Goal: Task Accomplishment & Management: Manage account settings

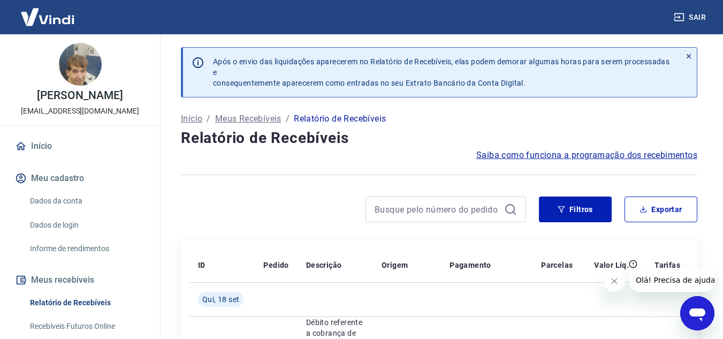
click at [602, 283] on td at bounding box center [614, 299] width 65 height 34
click at [614, 283] on icon "Fechar mensagem da empresa" at bounding box center [614, 281] width 9 height 9
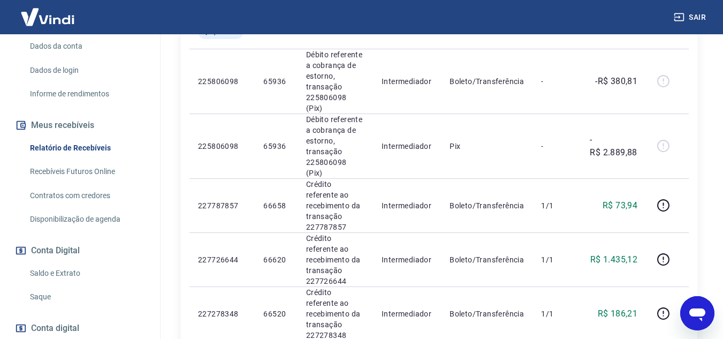
scroll to position [161, 0]
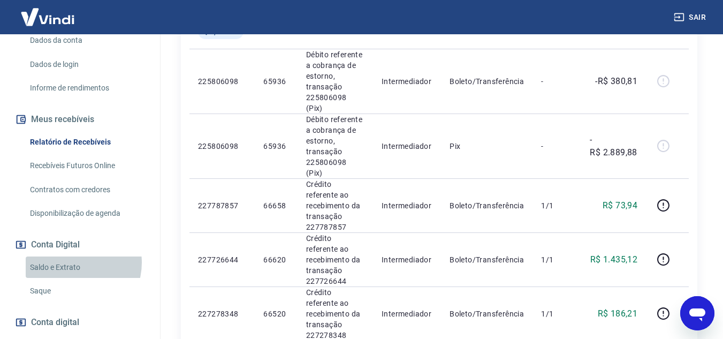
click at [72, 274] on link "Saldo e Extrato" at bounding box center [87, 267] width 122 height 22
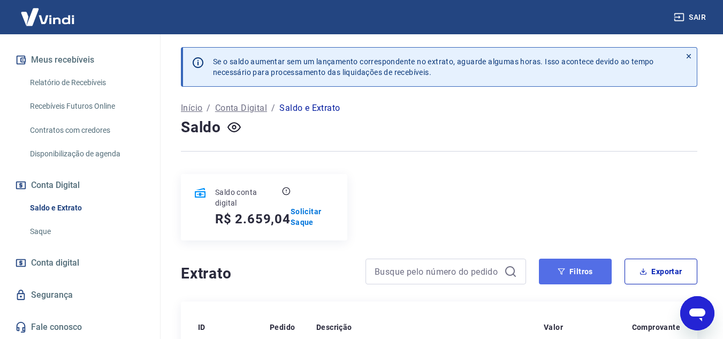
click at [607, 269] on button "Filtros" at bounding box center [575, 272] width 73 height 26
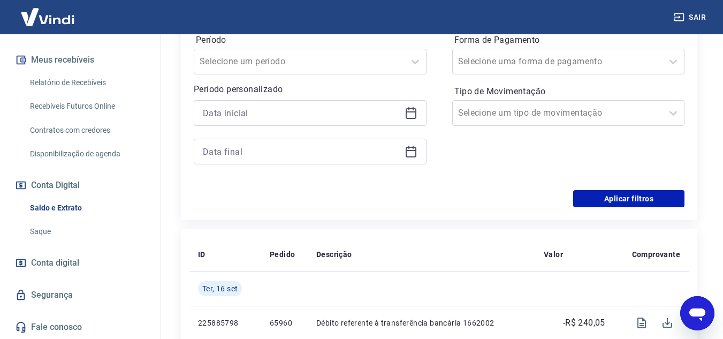
scroll to position [321, 0]
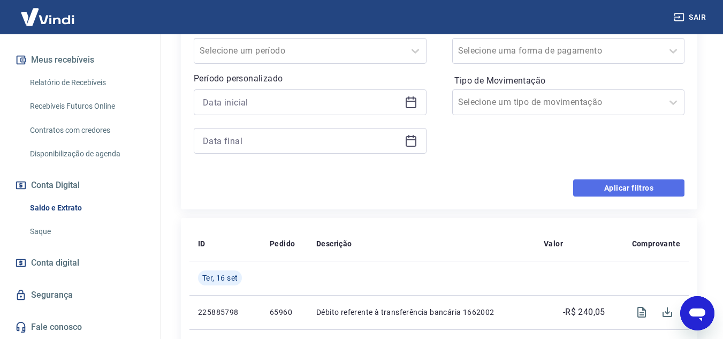
click at [614, 182] on button "Aplicar filtros" at bounding box center [628, 187] width 111 height 17
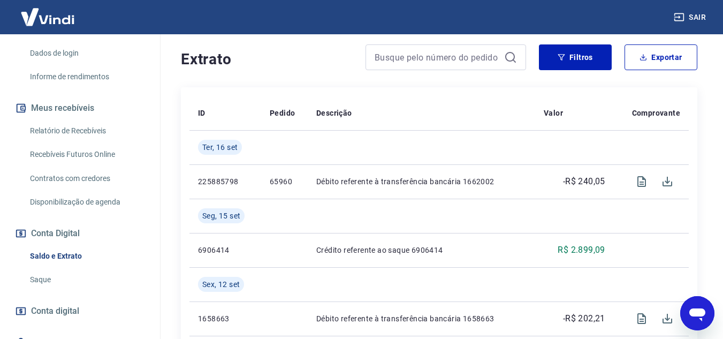
scroll to position [71, 0]
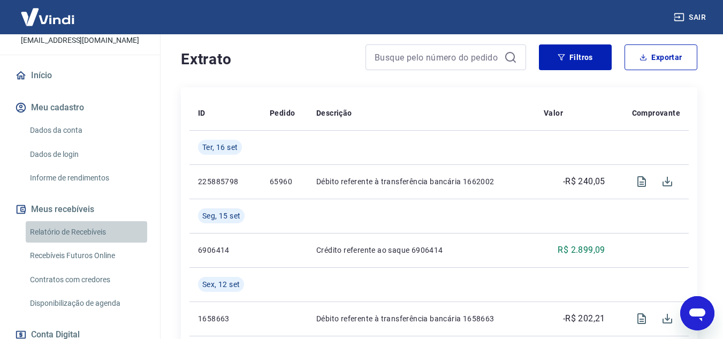
click at [88, 243] on link "Relatório de Recebíveis" at bounding box center [87, 232] width 122 height 22
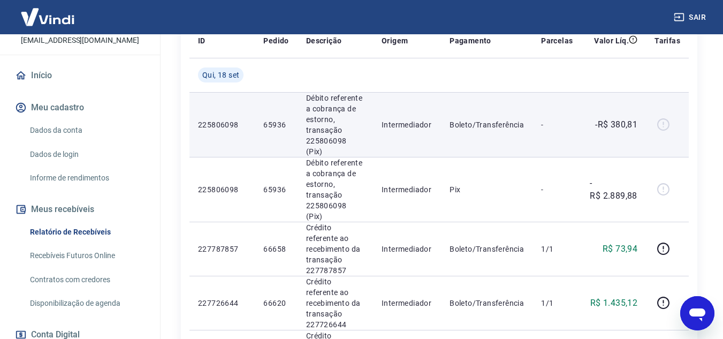
scroll to position [214, 0]
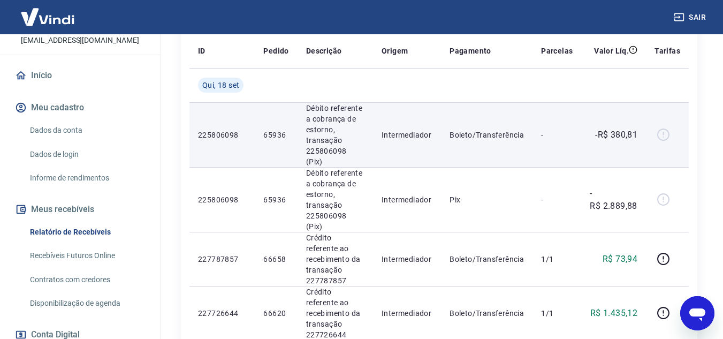
click at [662, 126] on div at bounding box center [668, 134] width 26 height 17
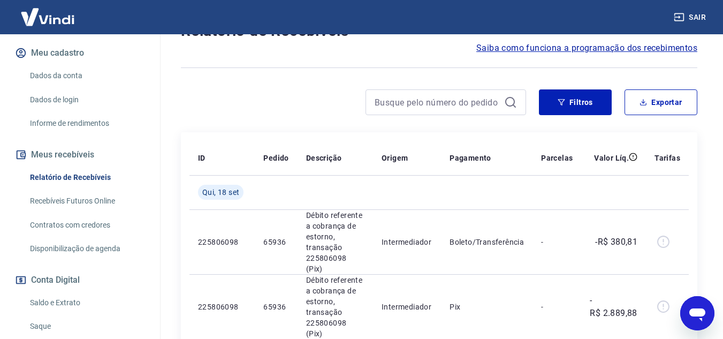
scroll to position [231, 0]
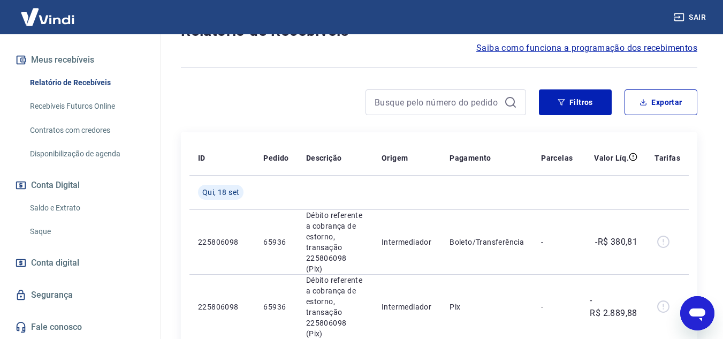
click at [76, 207] on link "Saldo e Extrato" at bounding box center [87, 208] width 122 height 22
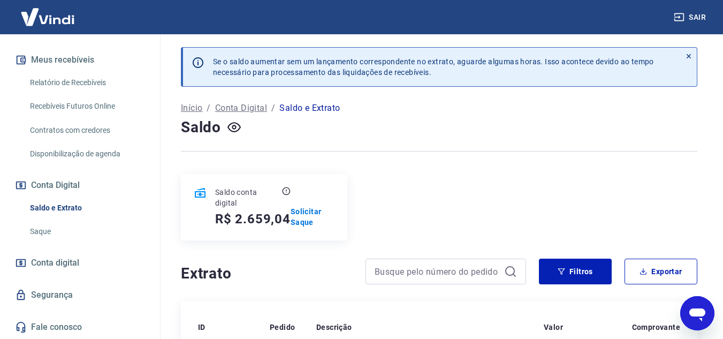
drag, startPoint x: 55, startPoint y: 230, endPoint x: 56, endPoint y: 219, distance: 10.8
click at [55, 230] on link "Saque" at bounding box center [87, 232] width 122 height 22
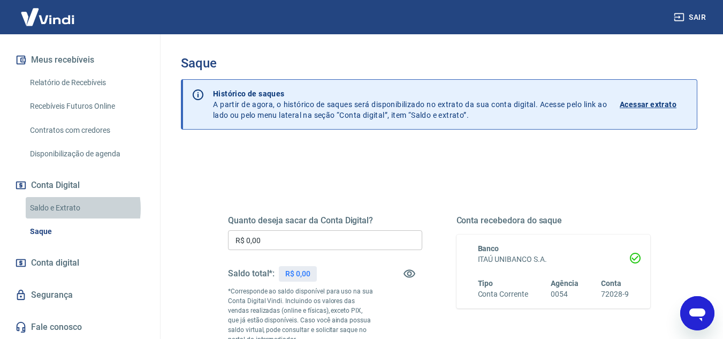
click at [58, 208] on link "Saldo e Extrato" at bounding box center [87, 208] width 122 height 22
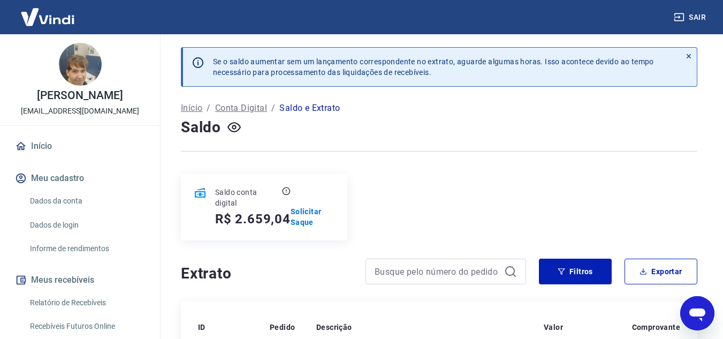
click at [456, 142] on div at bounding box center [439, 151] width 517 height 26
